Goal: Transaction & Acquisition: Purchase product/service

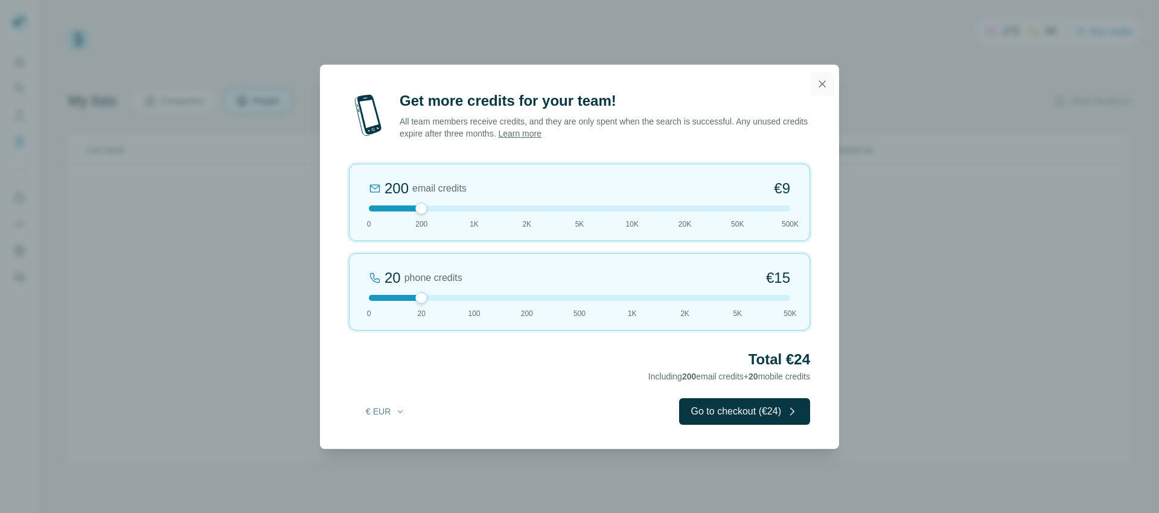
click at [828, 80] on button "button" at bounding box center [822, 84] width 24 height 24
drag, startPoint x: 421, startPoint y: 206, endPoint x: 464, endPoint y: 209, distance: 43.0
click at [464, 209] on div at bounding box center [579, 208] width 421 height 6
drag, startPoint x: 417, startPoint y: 294, endPoint x: 357, endPoint y: 293, distance: 59.8
click at [357, 293] on div "0 phone credits €0 [PHONE_NUMBER] 1K 2K 5K 50K" at bounding box center [579, 291] width 461 height 77
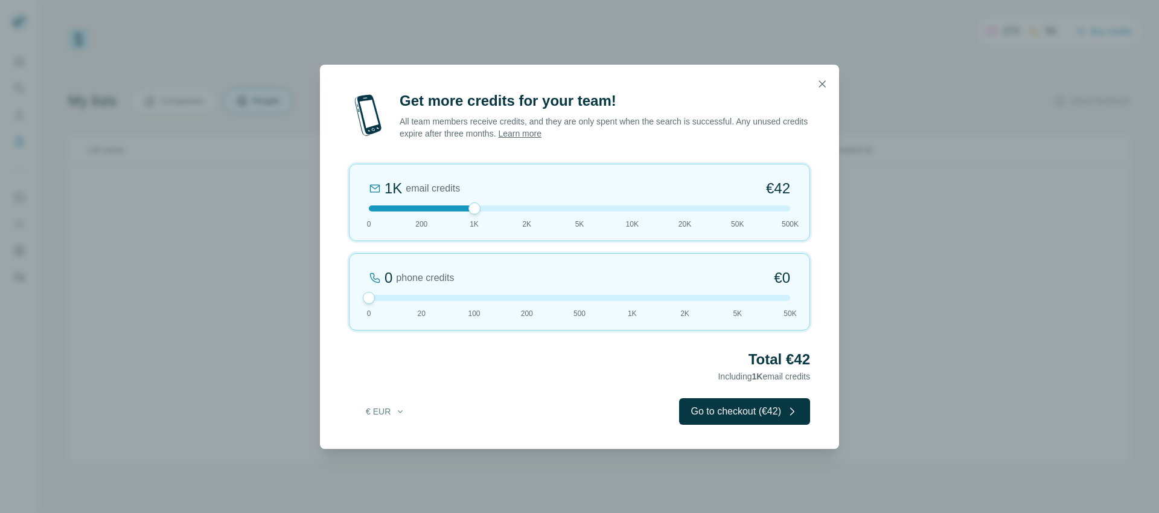
drag, startPoint x: 473, startPoint y: 204, endPoint x: 466, endPoint y: 204, distance: 7.2
click at [466, 204] on div "1K email credits €42 0 200 1K 2K 5K 10K 20K 50K 500K" at bounding box center [579, 202] width 461 height 77
